Goal: Task Accomplishment & Management: Manage account settings

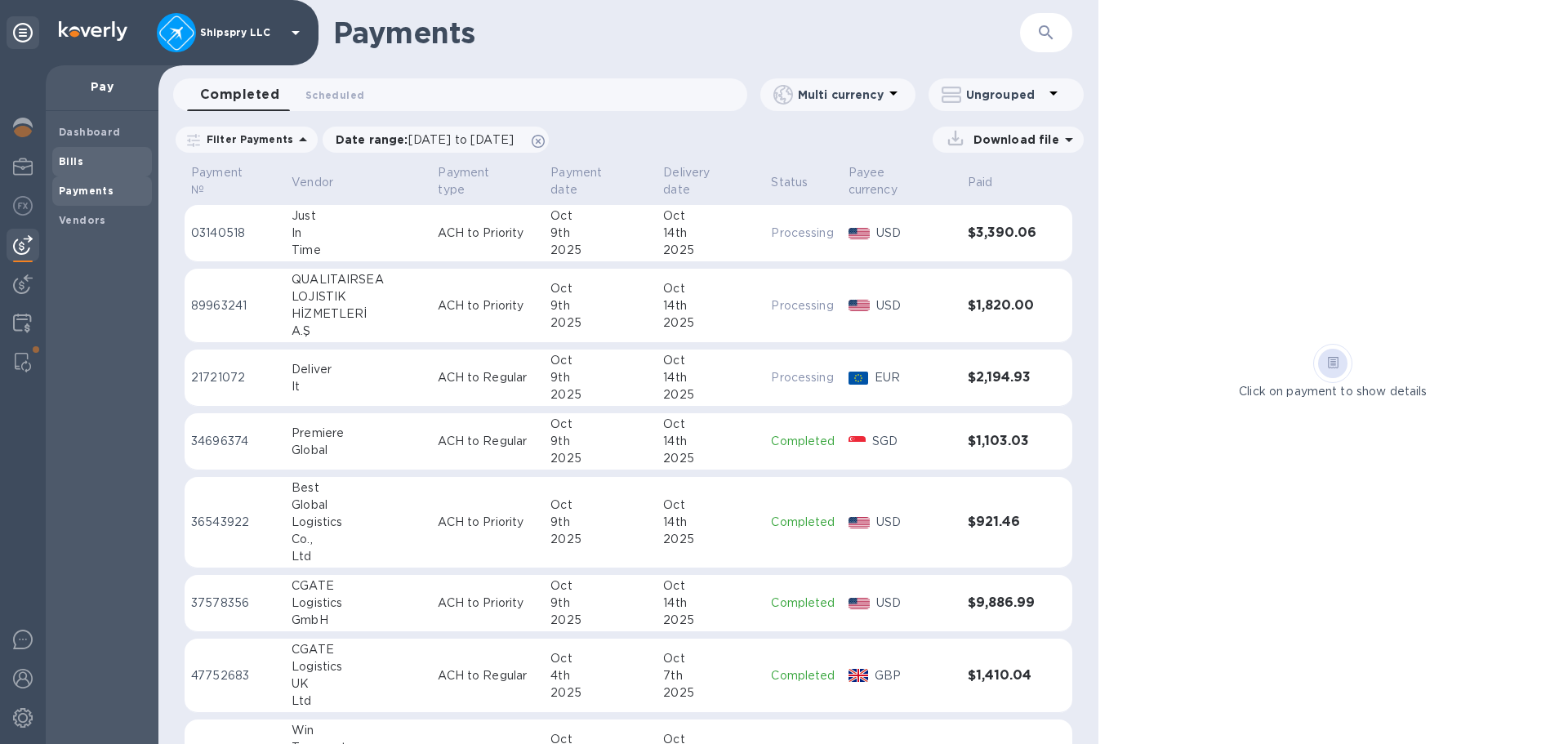
click at [78, 164] on b "Bills" at bounding box center [71, 161] width 24 height 12
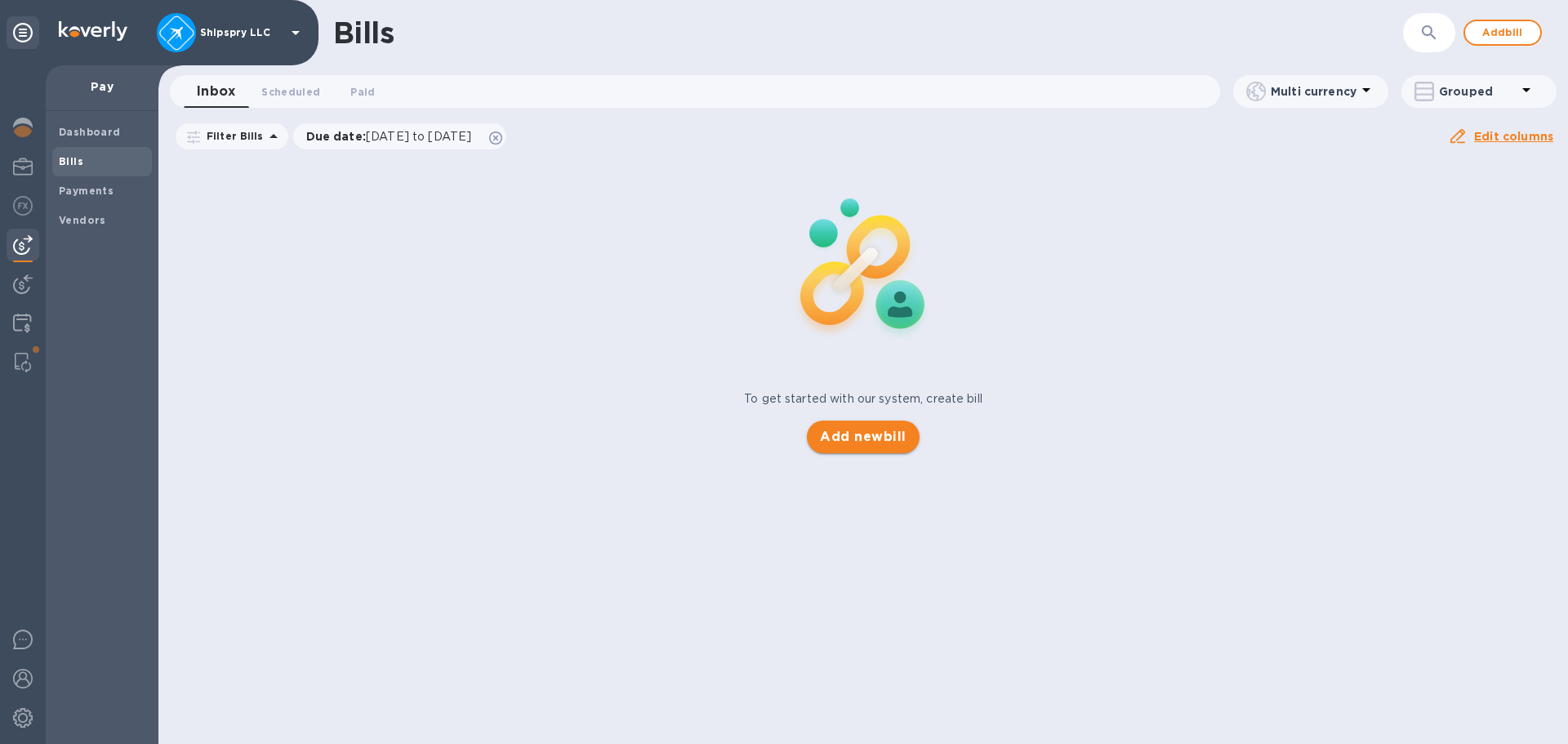
click at [872, 430] on span "Add new bill" at bounding box center [862, 436] width 86 height 20
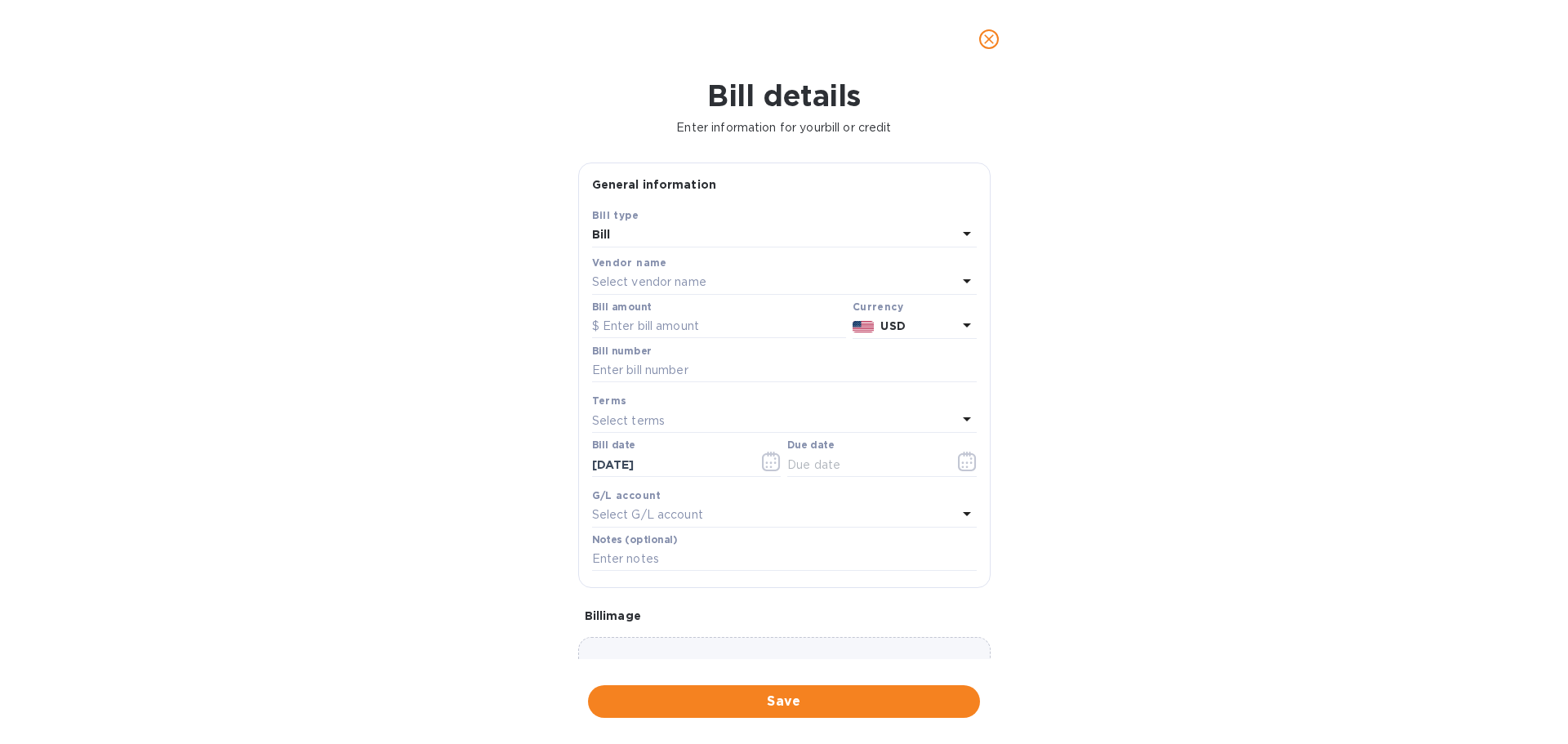
click at [985, 36] on icon "close" at bounding box center [988, 39] width 10 height 10
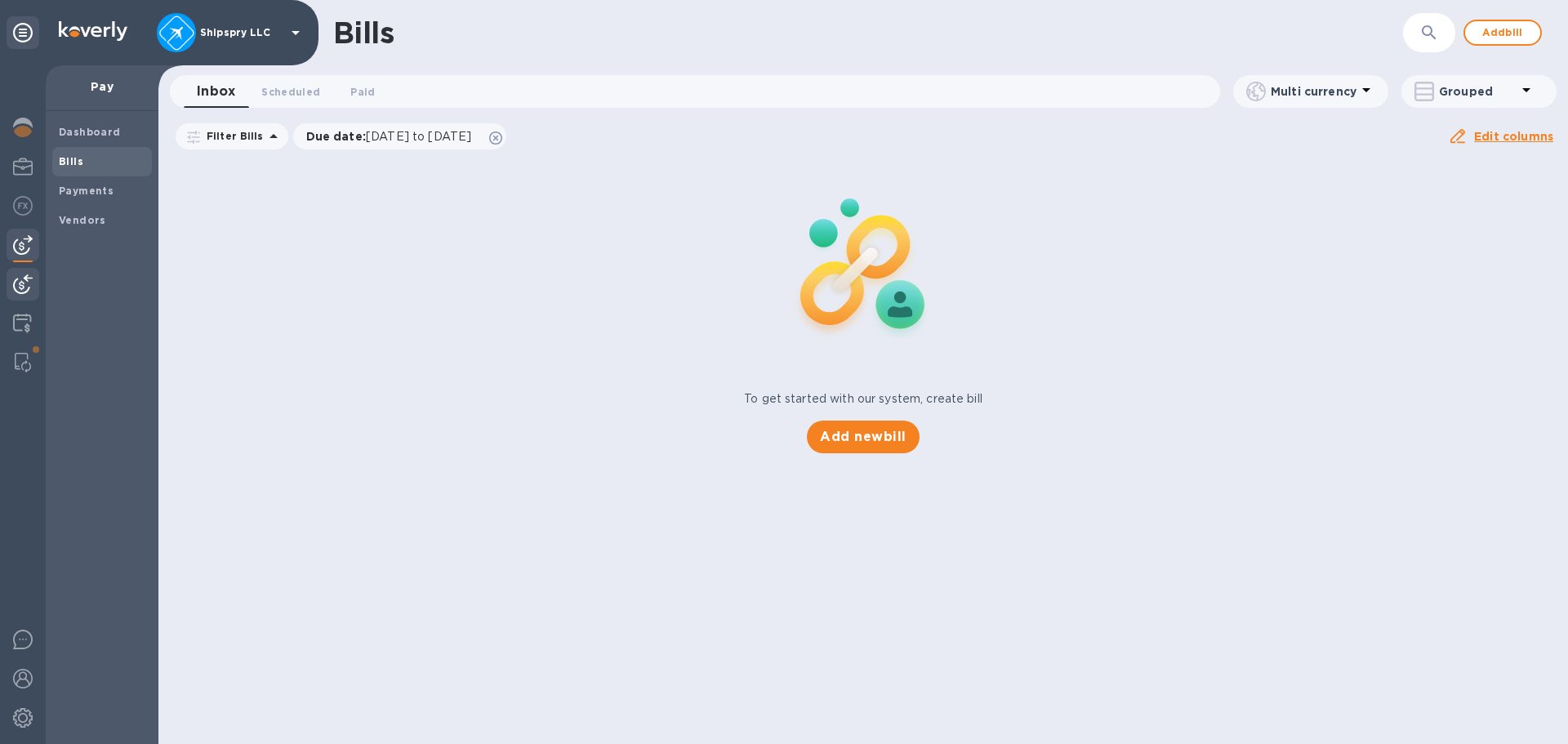
click at [23, 293] on img at bounding box center [22, 283] width 20 height 20
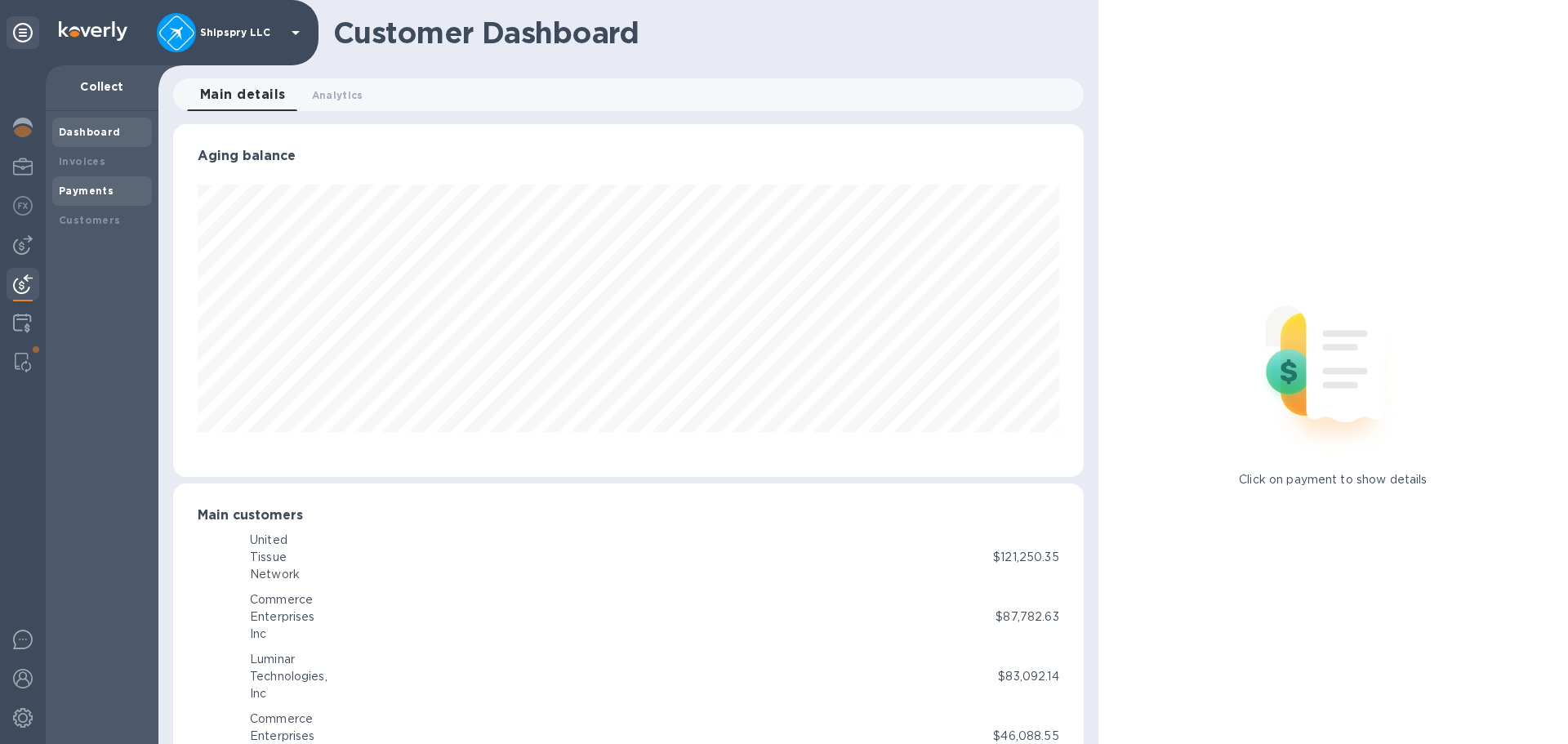
scroll to position [815990, 815700]
click at [81, 185] on b "Payments" at bounding box center [86, 191] width 54 height 12
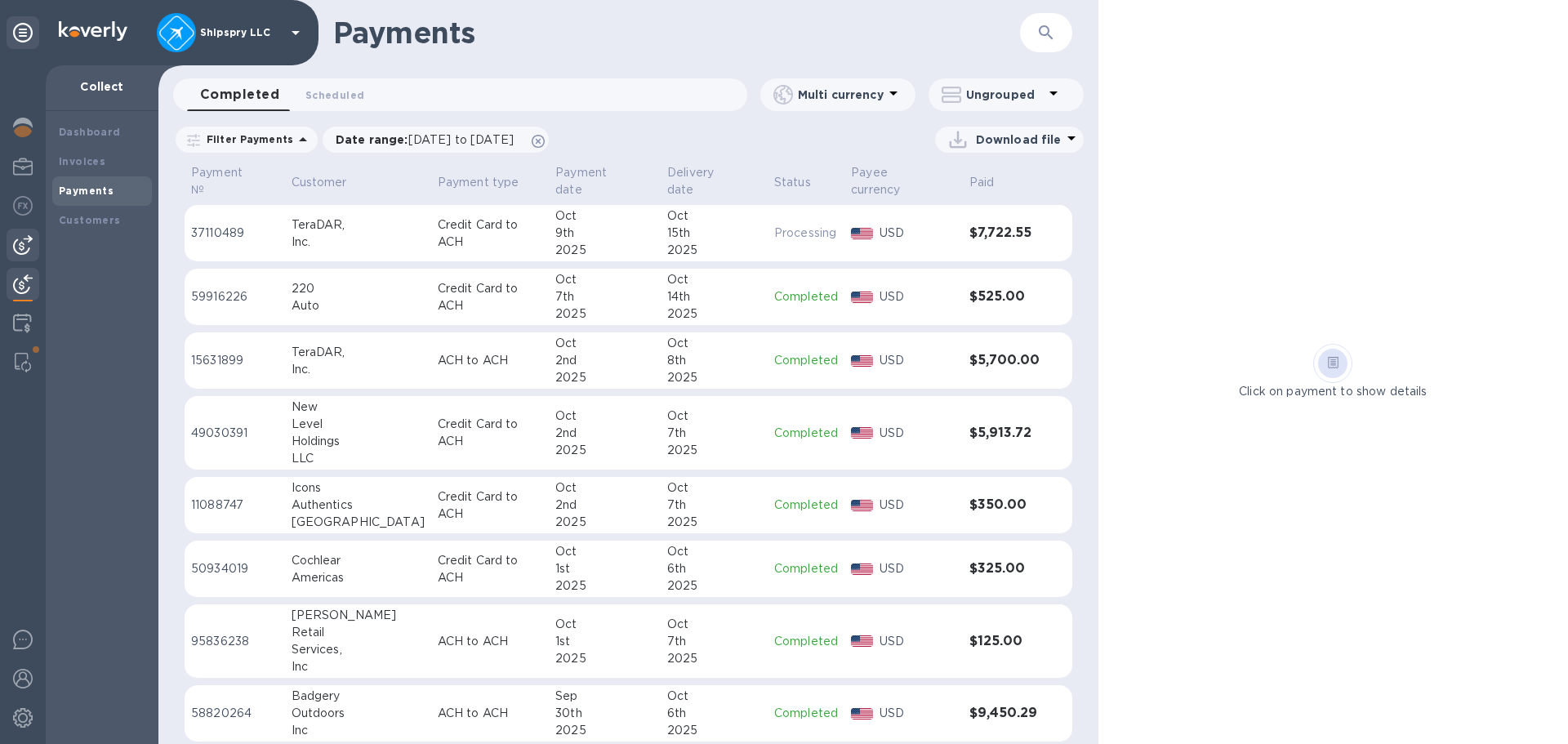
click at [16, 247] on img at bounding box center [22, 245] width 20 height 20
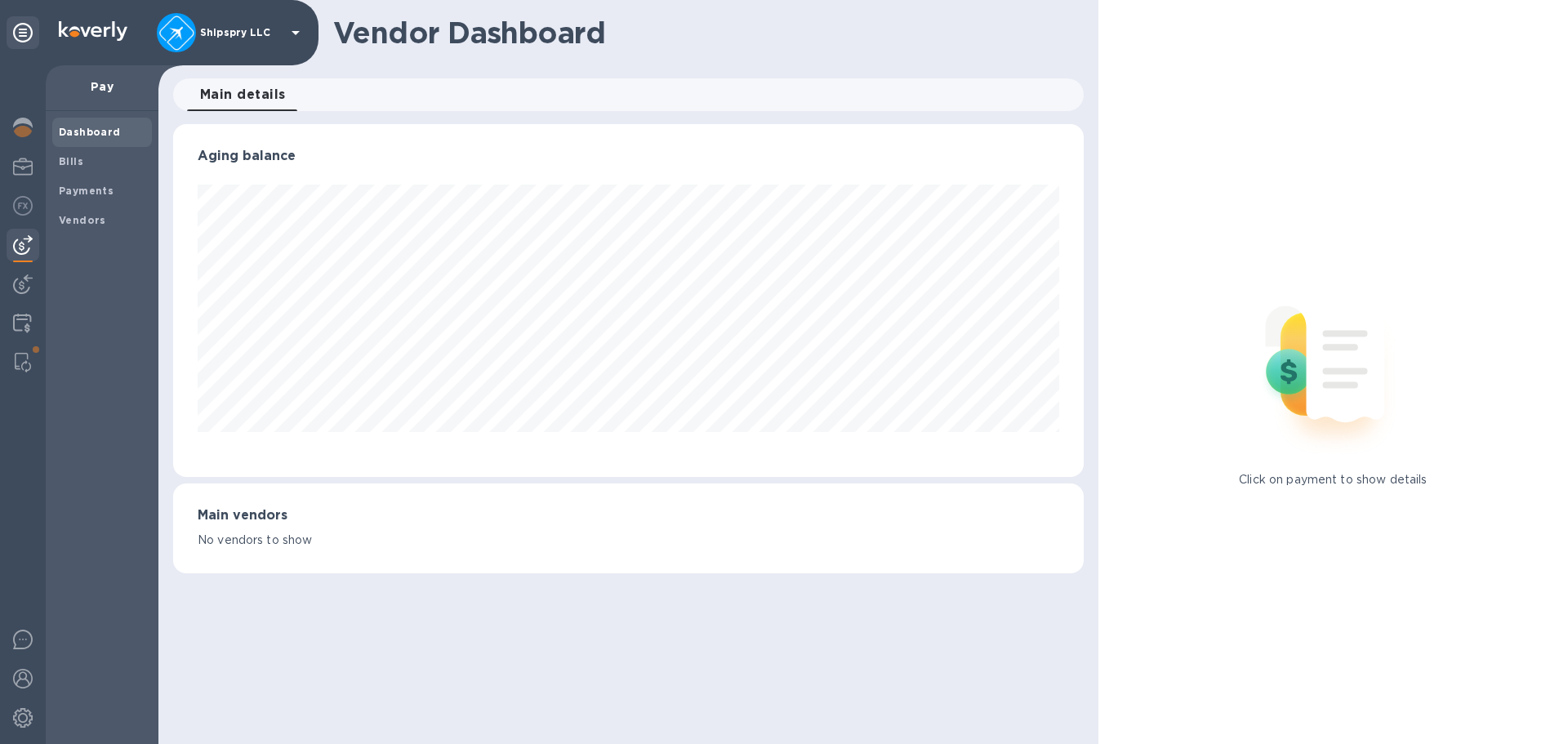
scroll to position [353, 909]
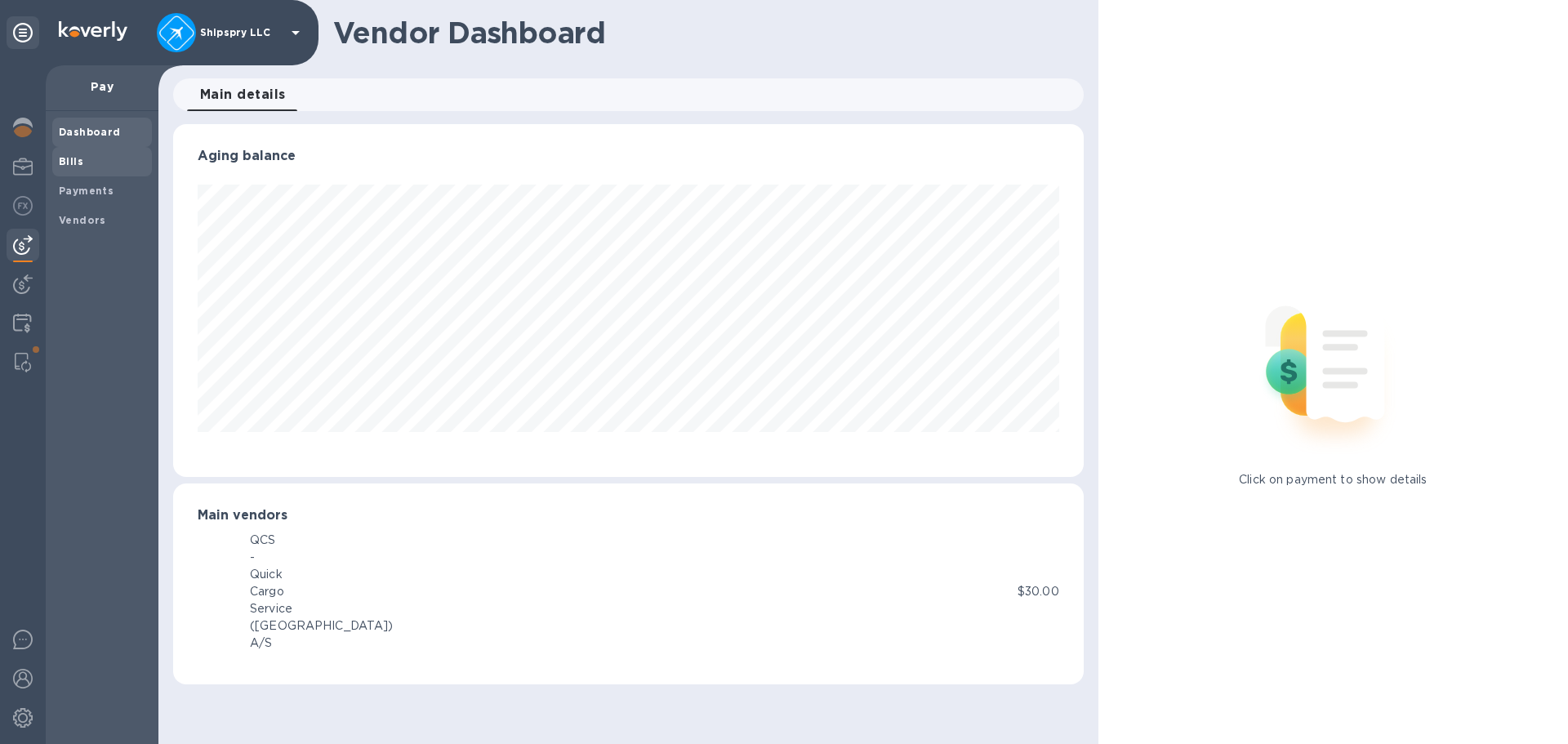
click at [89, 162] on span "Bills" at bounding box center [102, 162] width 86 height 16
